Goal: Task Accomplishment & Management: Manage account settings

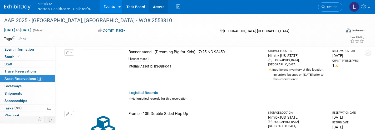
drag, startPoint x: 122, startPoint y: 91, endPoint x: 164, endPoint y: 8, distance: 92.8
click at [164, 8] on link "Assets" at bounding box center [158, 6] width 19 height 13
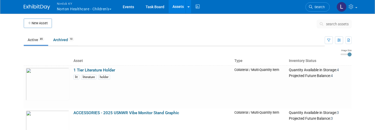
click at [330, 25] on span "search assets" at bounding box center [337, 24] width 23 height 4
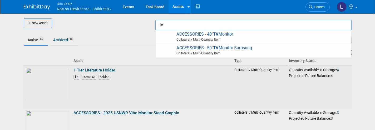
click at [229, 37] on span "Collateral / Multi-Quantity Item" at bounding box center [254, 39] width 188 height 5
type input "ACCESSORIES - 40" TV Monitor"
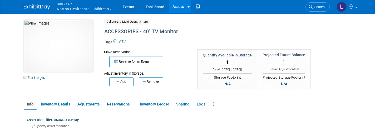
click at [137, 60] on button "Reserve for an Event" at bounding box center [136, 61] width 54 height 11
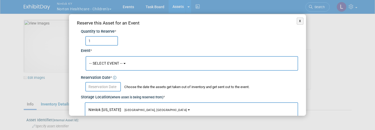
type input "1"
click at [114, 63] on span "-- SELECT EVENT --" at bounding box center [105, 63] width 33 height 4
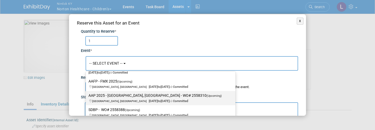
scroll to position [107, 0]
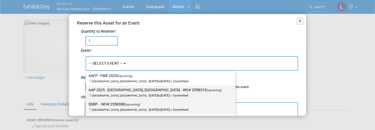
click at [128, 89] on label "AAP 2025 - Denver, CO - WO# 2558310 (Upcoming) Denver, CO Sep 26, 2025 to Sep 3…" at bounding box center [159, 92] width 142 height 12
click at [87, 89] on input "AAP 2025 - Denver, CO - WO# 2558310 (Upcoming) Denver, CO Sep 26, 2025 to Sep 3…" at bounding box center [84, 89] width 3 height 3
select select "11136782"
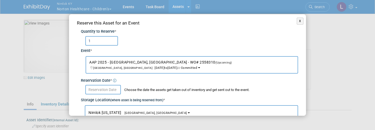
click at [104, 88] on input "text" at bounding box center [103, 89] width 36 height 9
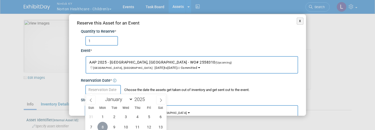
click at [101, 127] on span "8" at bounding box center [102, 127] width 10 height 10
type input "Sep 8, 2025"
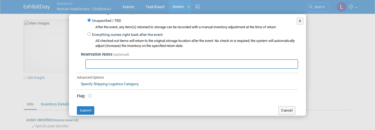
scroll to position [112, 0]
click at [84, 109] on button "Submit" at bounding box center [85, 111] width 17 height 8
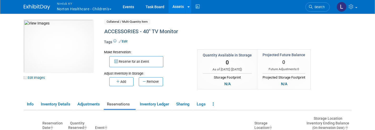
click at [129, 7] on link "Events" at bounding box center [128, 6] width 19 height 13
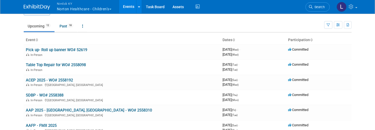
scroll to position [17, 0]
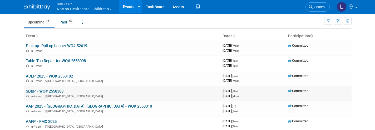
click at [65, 104] on link "AAP 2025 - [GEOGRAPHIC_DATA], [GEOGRAPHIC_DATA] - WO# 2558310" at bounding box center [89, 106] width 126 height 5
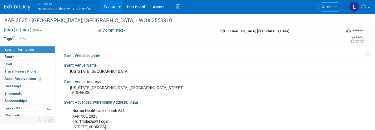
click at [26, 77] on span "Asset Reservations 14" at bounding box center [23, 78] width 38 height 4
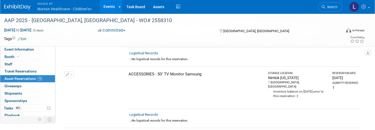
scroll to position [129, 0]
click at [73, 73] on button "button" at bounding box center [69, 74] width 10 height 6
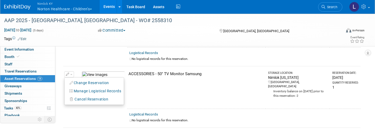
click at [86, 98] on span "Cancel Reservation" at bounding box center [91, 99] width 34 height 4
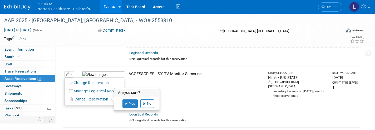
click at [128, 102] on link "Yes" at bounding box center [129, 103] width 15 height 8
